Goal: Task Accomplishment & Management: Manage account settings

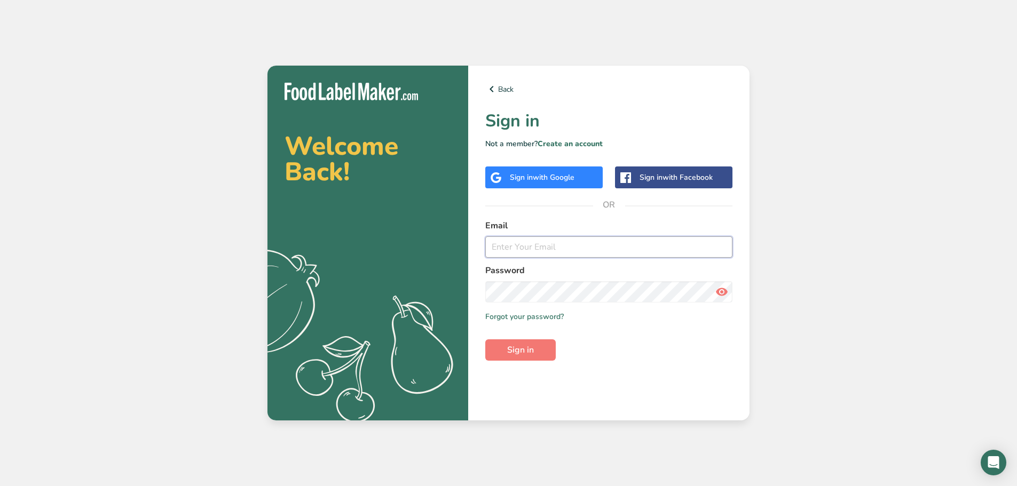
click at [516, 248] on input "email" at bounding box center [608, 247] width 247 height 21
type input "J"
type input "jaburto@longdeninc.com"
click at [485, 340] on button "Sign in" at bounding box center [520, 350] width 70 height 21
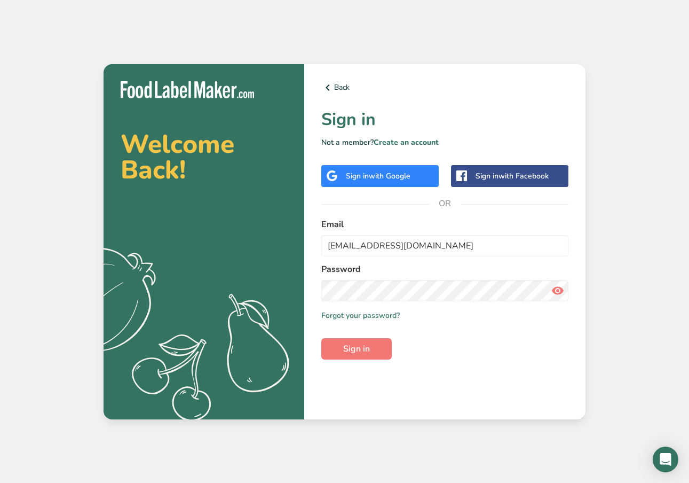
click at [491, 50] on div "Welcome Back! .a{fill:#f5f3ed;} Back Sign in Not a member? Create an account Si…" at bounding box center [344, 241] width 689 height 483
click at [373, 316] on link "Forgot your password?" at bounding box center [360, 315] width 78 height 11
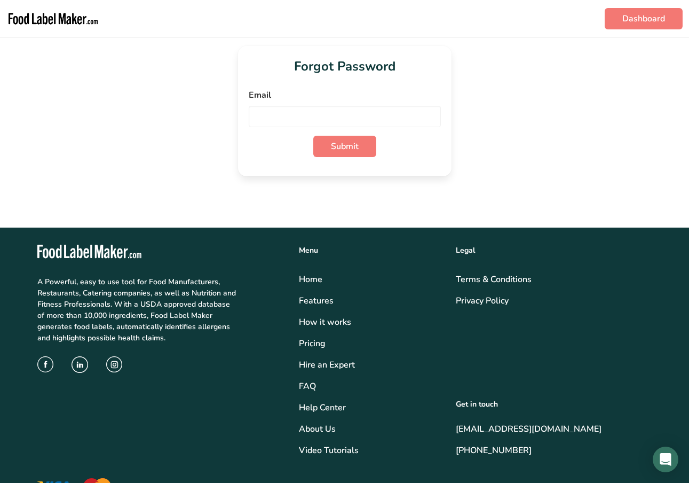
click at [316, 91] on label "Email" at bounding box center [345, 95] width 192 height 13
click at [282, 109] on input "email" at bounding box center [345, 116] width 192 height 21
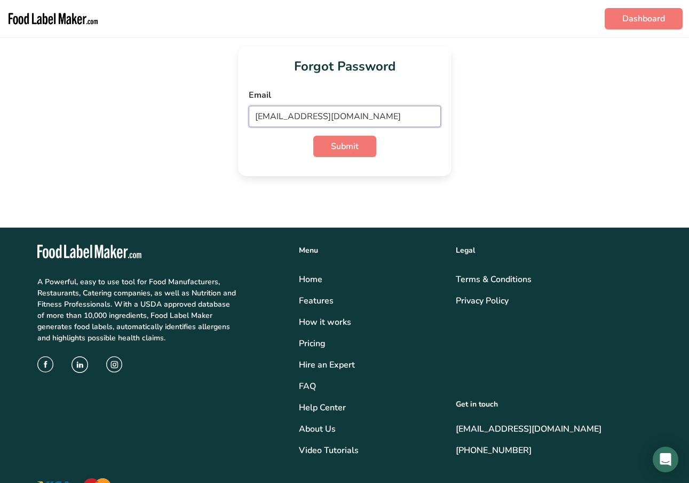
type input "jaburto@longdeninc.com"
click at [313, 136] on button "Submit" at bounding box center [344, 146] width 63 height 21
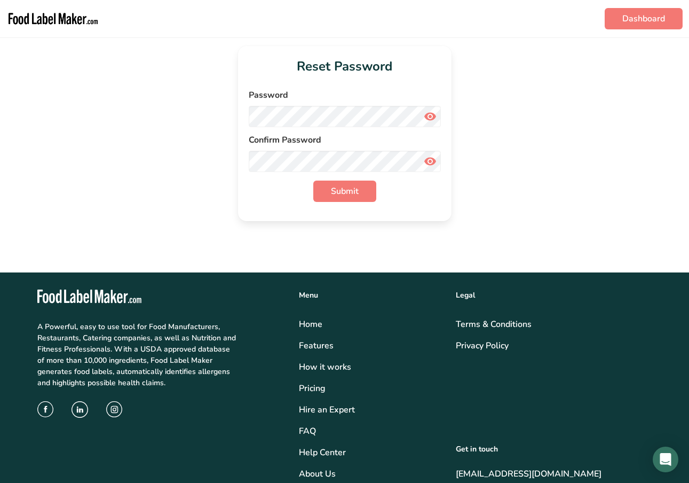
click at [429, 160] on icon at bounding box center [430, 161] width 13 height 19
click at [428, 125] on icon at bounding box center [430, 116] width 13 height 19
click at [351, 193] on span "Submit" at bounding box center [345, 191] width 28 height 13
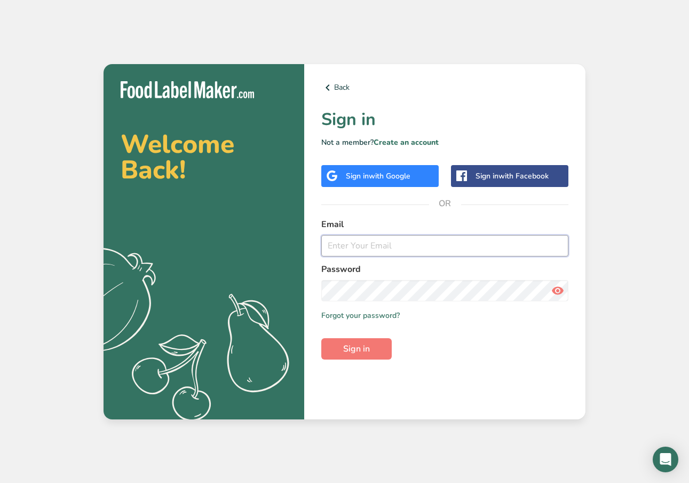
type input "jaburto@longdeninc.com"
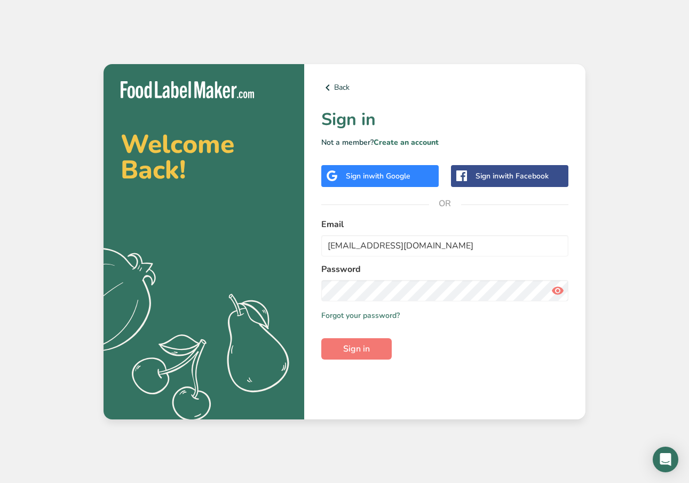
click at [554, 291] on icon at bounding box center [558, 290] width 13 height 19
click at [353, 350] on span "Sign in" at bounding box center [356, 348] width 27 height 13
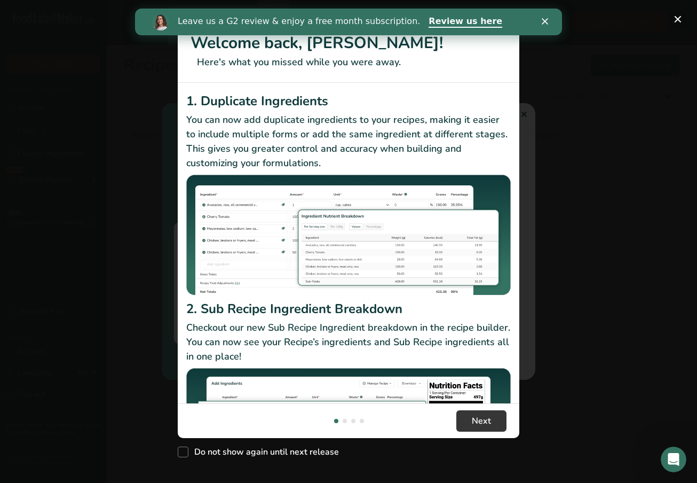
click at [681, 20] on button "New Features" at bounding box center [678, 19] width 17 height 17
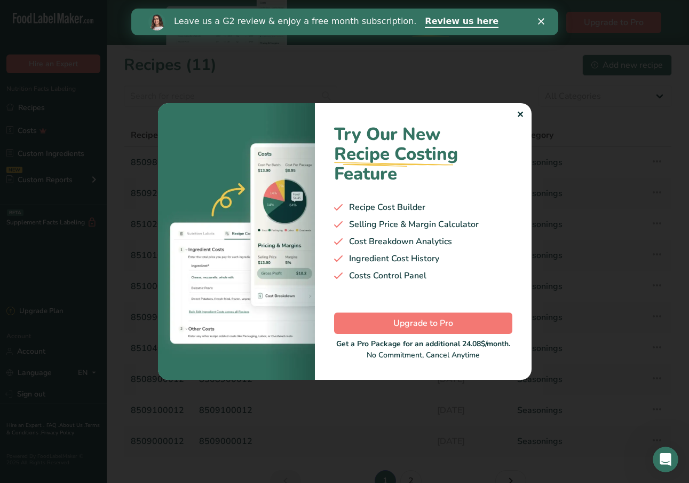
click at [681, 20] on div at bounding box center [344, 241] width 689 height 483
click at [539, 19] on icon "Close" at bounding box center [541, 21] width 6 height 6
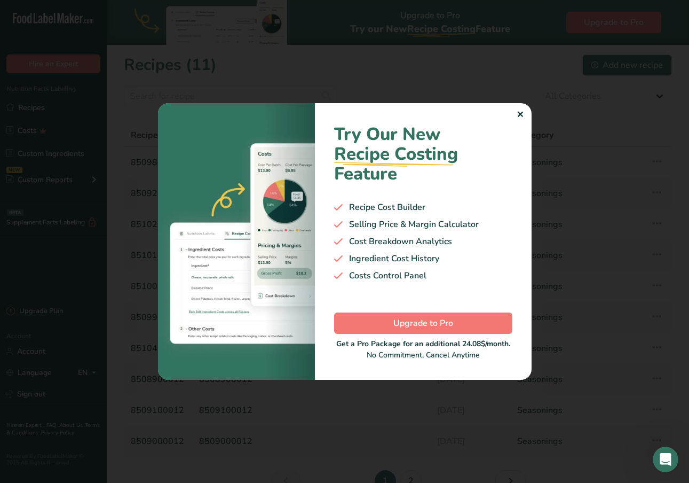
click at [524, 117] on div "Try Our New Recipe Costing .a-29{fill:none;stroke-linecap:round;stroke-width:3p…" at bounding box center [423, 241] width 217 height 277
click at [518, 115] on div "✕" at bounding box center [520, 114] width 7 height 13
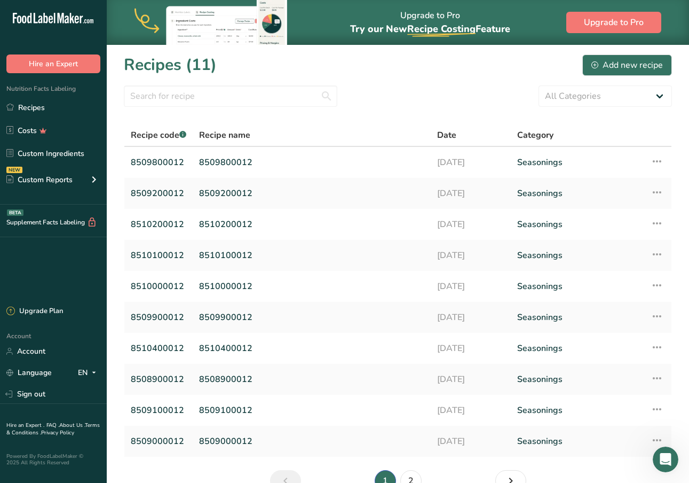
click at [54, 19] on icon ".a-20{fill:#fff;}" at bounding box center [65, 21] width 104 height 17
click at [39, 387] on link "Sign out" at bounding box center [53, 393] width 107 height 19
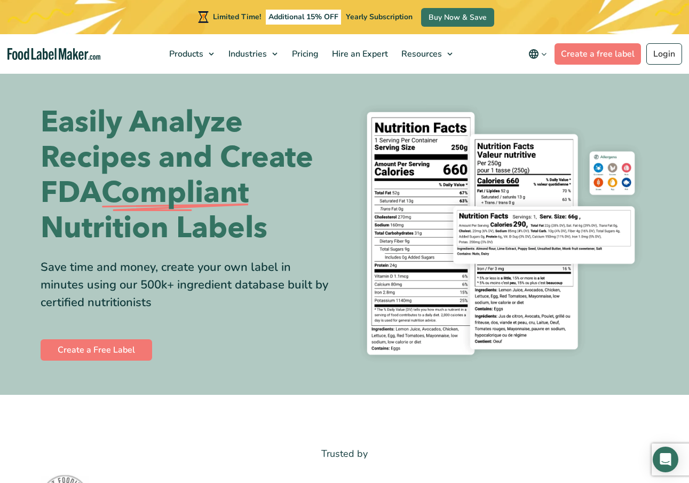
click at [660, 19] on div "Limited Time! Additional 15% OFF Yearly Subscription Buy Now & Save" at bounding box center [344, 17] width 689 height 34
click at [657, 59] on link "Login" at bounding box center [665, 53] width 36 height 21
